Goal: Task Accomplishment & Management: Use online tool/utility

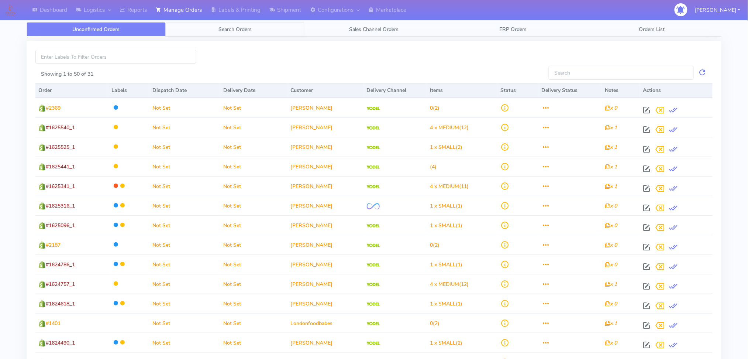
click at [208, 25] on link "Search Orders" at bounding box center [235, 29] width 139 height 14
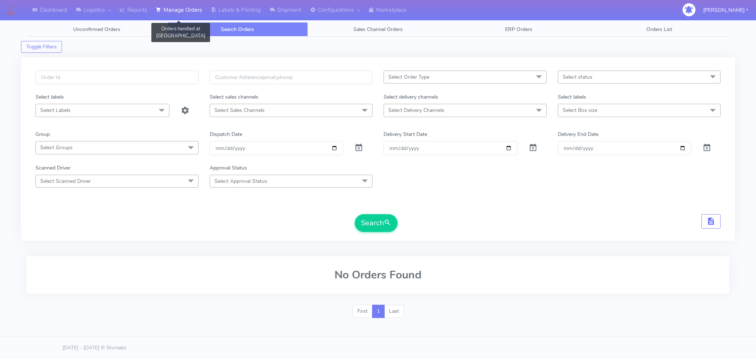
click at [182, 2] on link "Manage Orders" at bounding box center [178, 10] width 55 height 20
click at [253, 9] on link "Labels & Printing" at bounding box center [235, 10] width 59 height 20
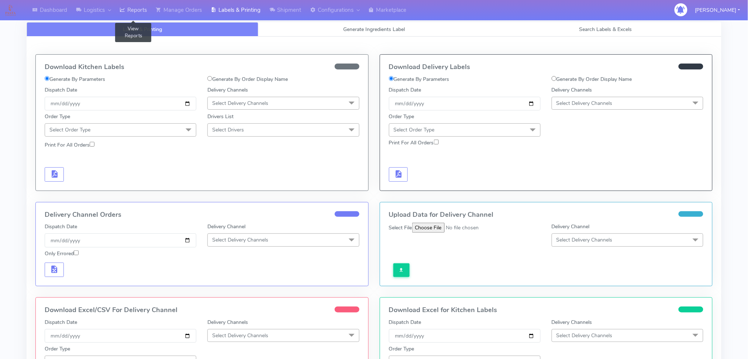
click at [125, 14] on link "Reports" at bounding box center [133, 10] width 36 height 20
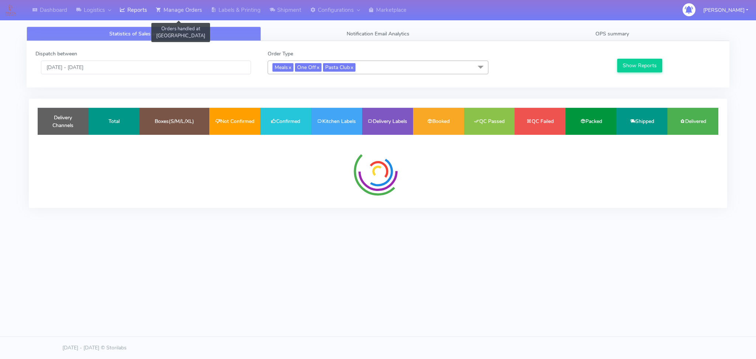
click at [176, 6] on link "Manage Orders" at bounding box center [178, 10] width 55 height 20
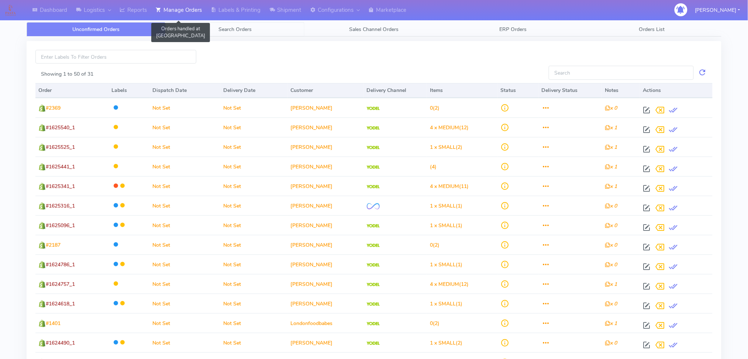
click at [220, 26] on span "Search Orders" at bounding box center [234, 29] width 33 height 7
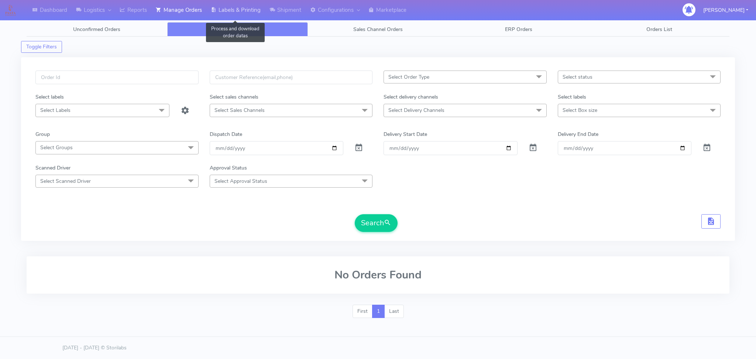
click at [230, 8] on link "Labels & Printing" at bounding box center [235, 10] width 59 height 20
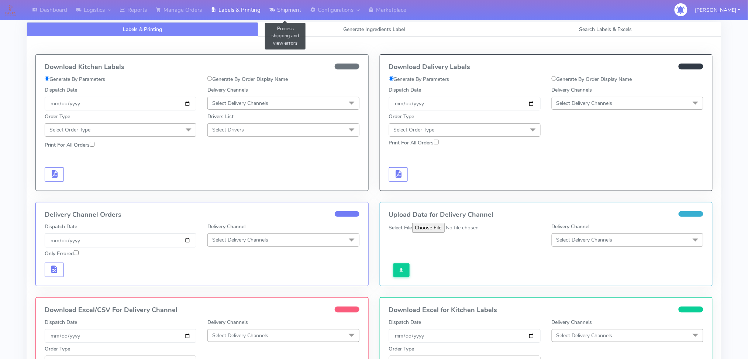
click at [289, 9] on link "Shipment" at bounding box center [285, 10] width 41 height 20
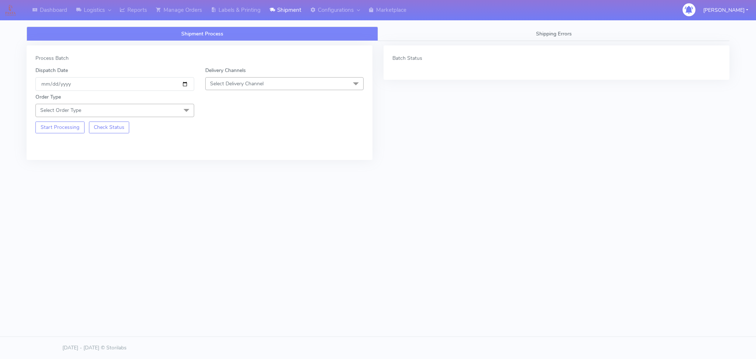
click at [227, 82] on span "Select Delivery Channel" at bounding box center [237, 83] width 54 height 7
click at [233, 129] on div "OnFleet" at bounding box center [284, 130] width 151 height 8
click at [183, 111] on span at bounding box center [186, 111] width 15 height 14
drag, startPoint x: 51, startPoint y: 146, endPoint x: 56, endPoint y: 144, distance: 5.8
click at [51, 146] on div "Meal" at bounding box center [114, 145] width 151 height 8
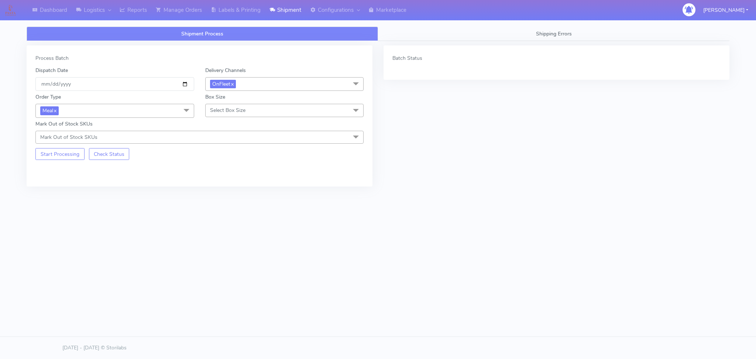
click at [245, 113] on span "Select Box Size" at bounding box center [227, 110] width 35 height 7
click at [231, 147] on div "Small" at bounding box center [284, 145] width 151 height 8
click at [59, 155] on button "Start Processing" at bounding box center [59, 154] width 49 height 12
